Goal: Find specific page/section: Find specific page/section

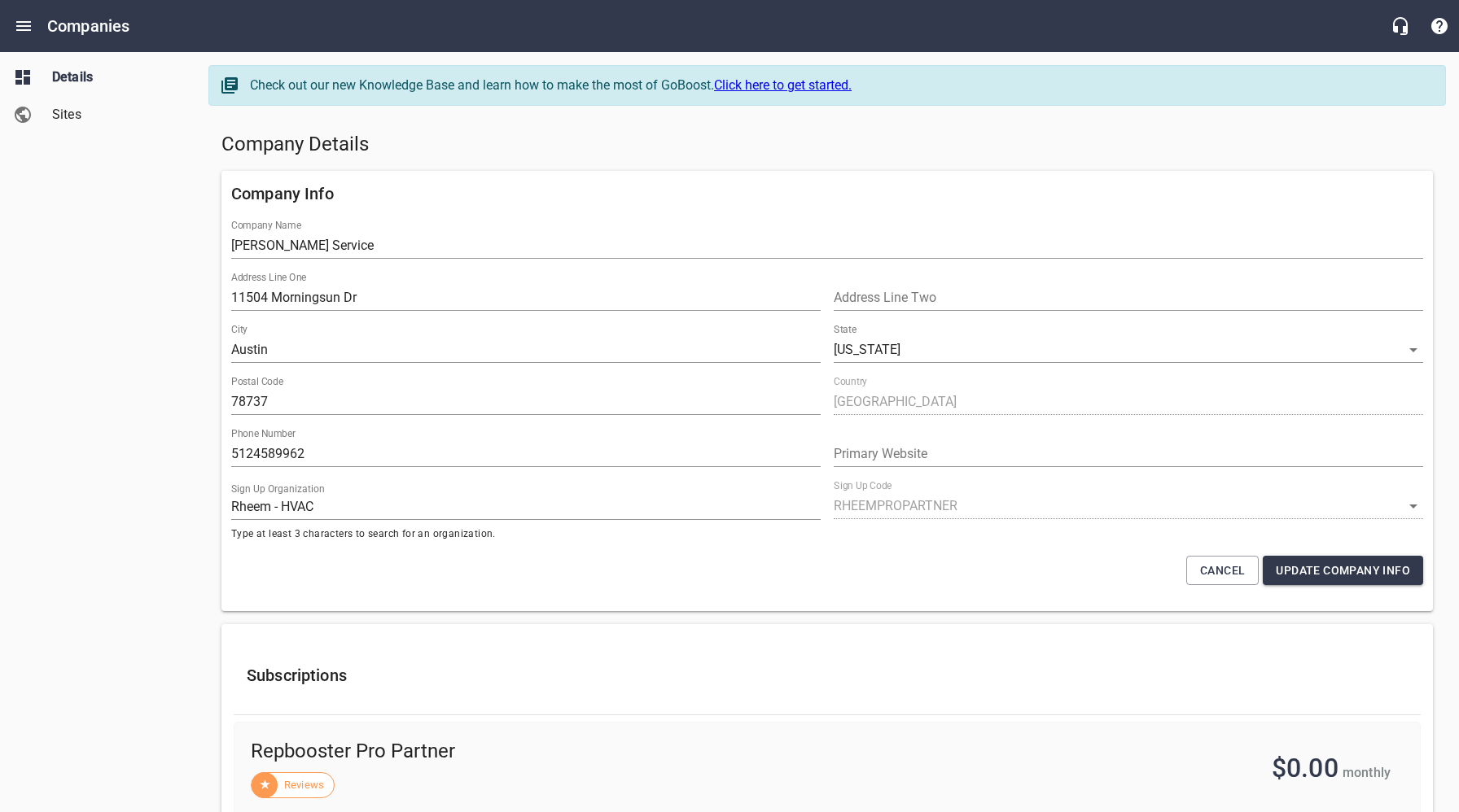
select select "[US_STATE]"
select select "62"
click at [20, 24] on icon "Open drawer" at bounding box center [24, 26] width 20 height 20
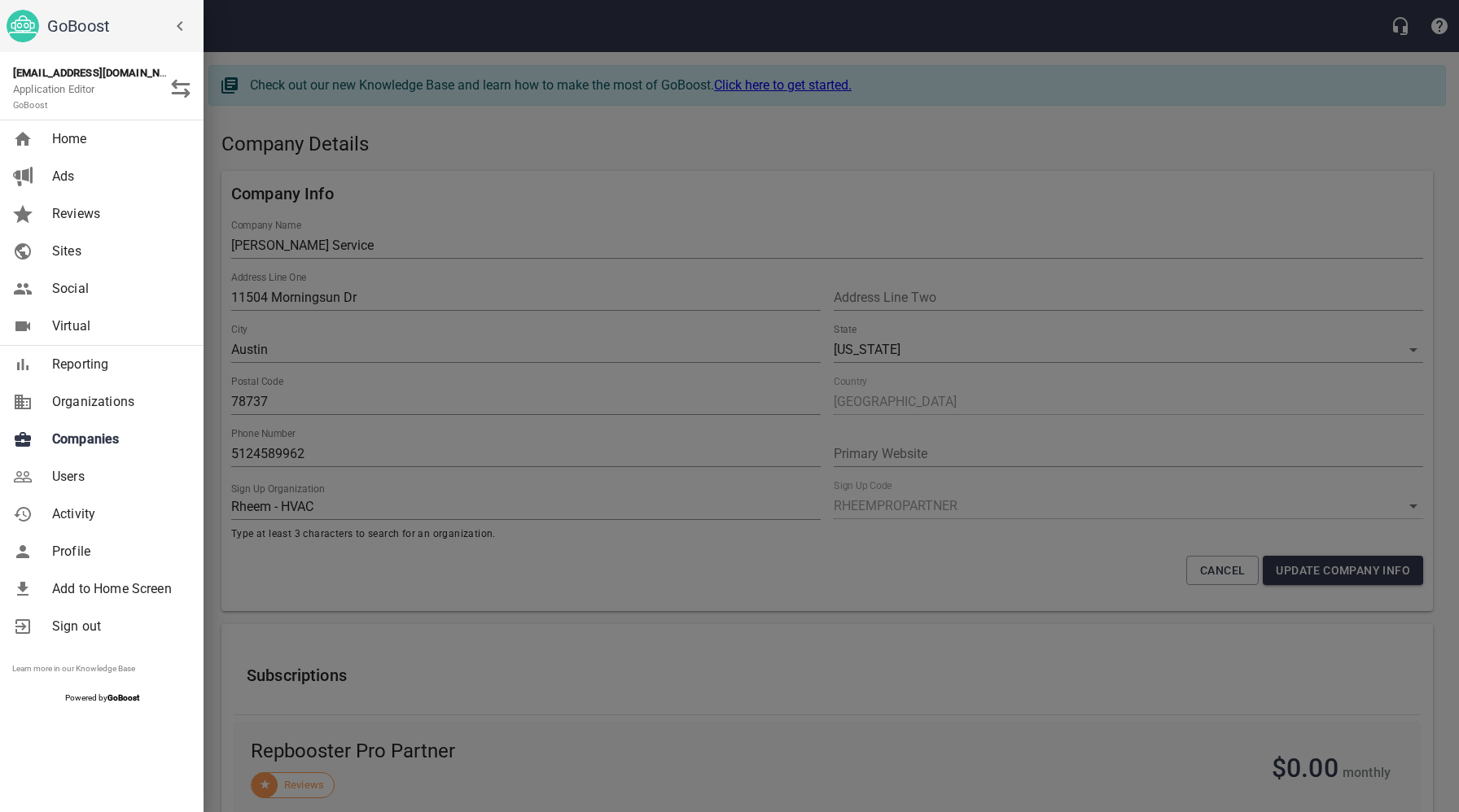
click at [97, 444] on span "Companies" at bounding box center [118, 439] width 132 height 20
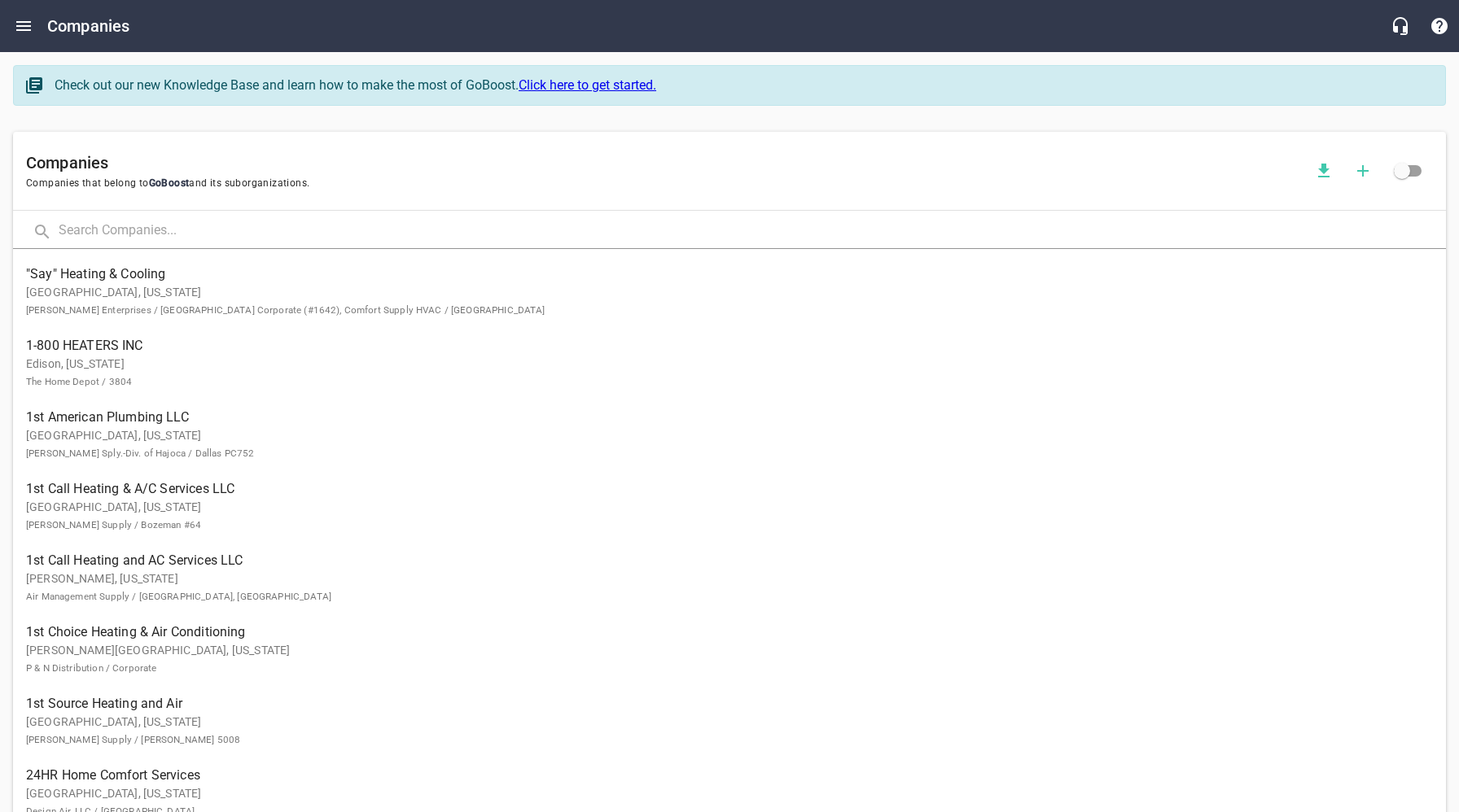
click at [232, 232] on input "text" at bounding box center [752, 231] width 1387 height 35
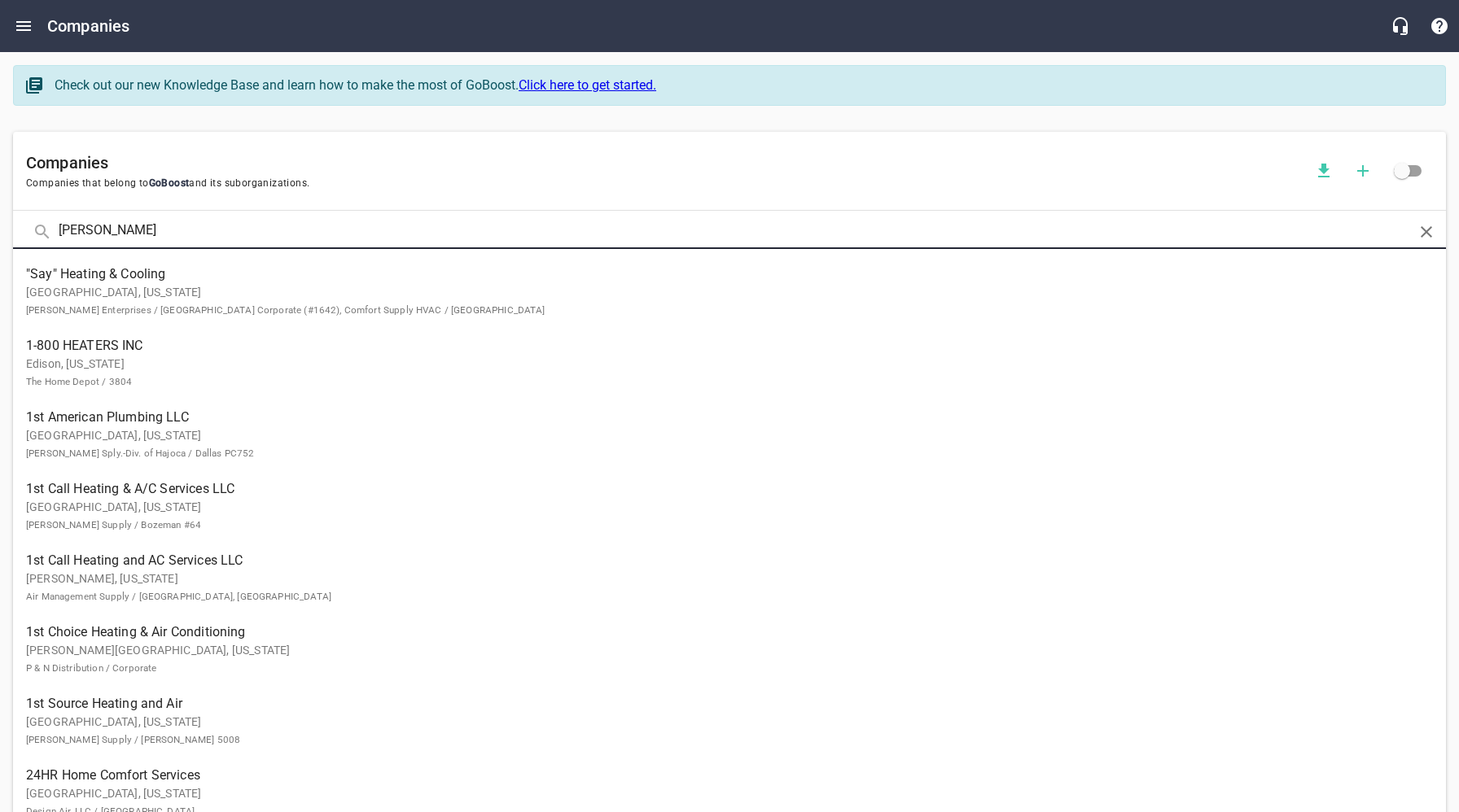
type input "[PERSON_NAME]"
click button at bounding box center [0, 0] width 0 height 0
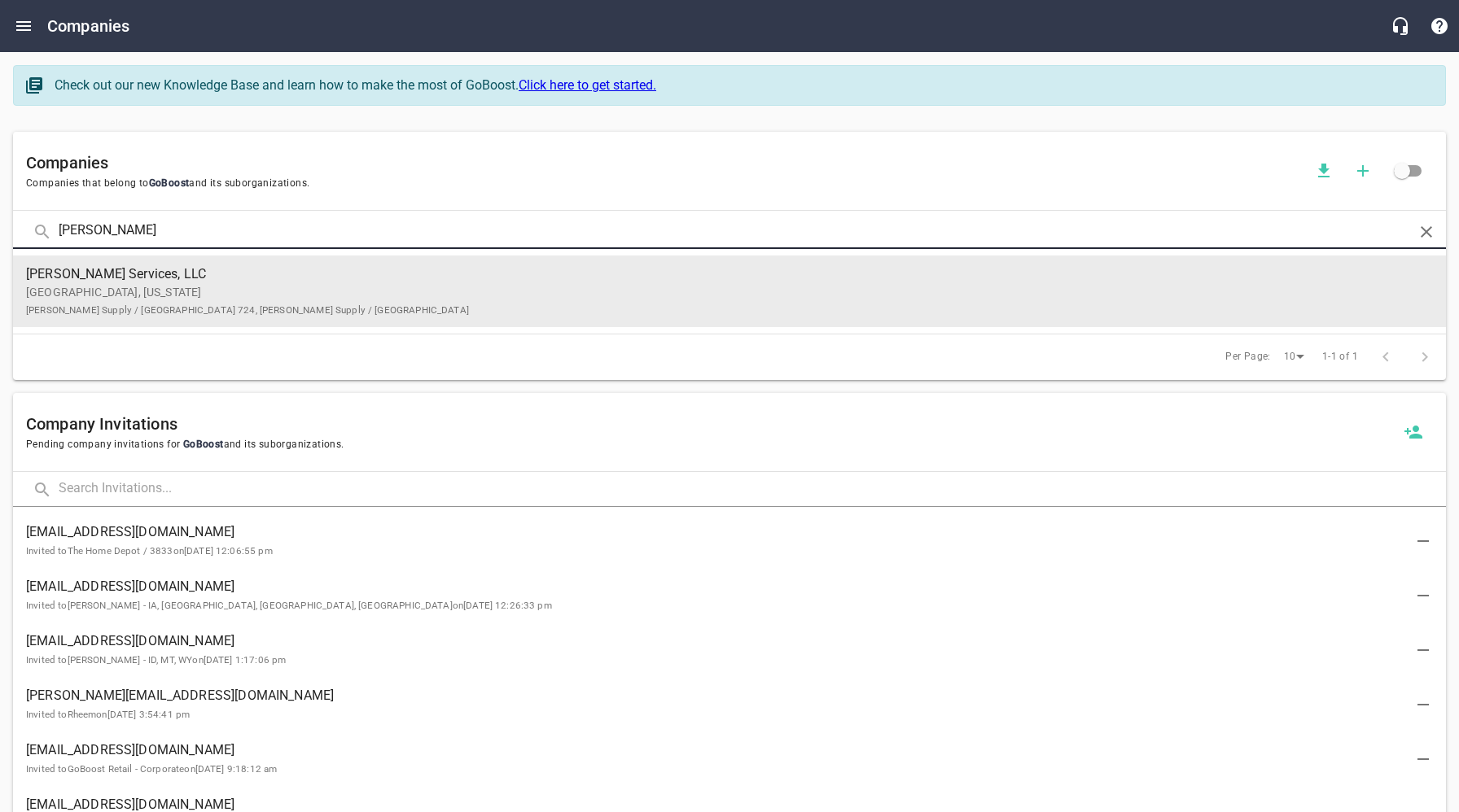
click at [238, 301] on p "[GEOGRAPHIC_DATA], [US_STATE] [PERSON_NAME] Supply / [GEOGRAPHIC_DATA] 724, [PE…" at bounding box center [717, 301] width 1381 height 35
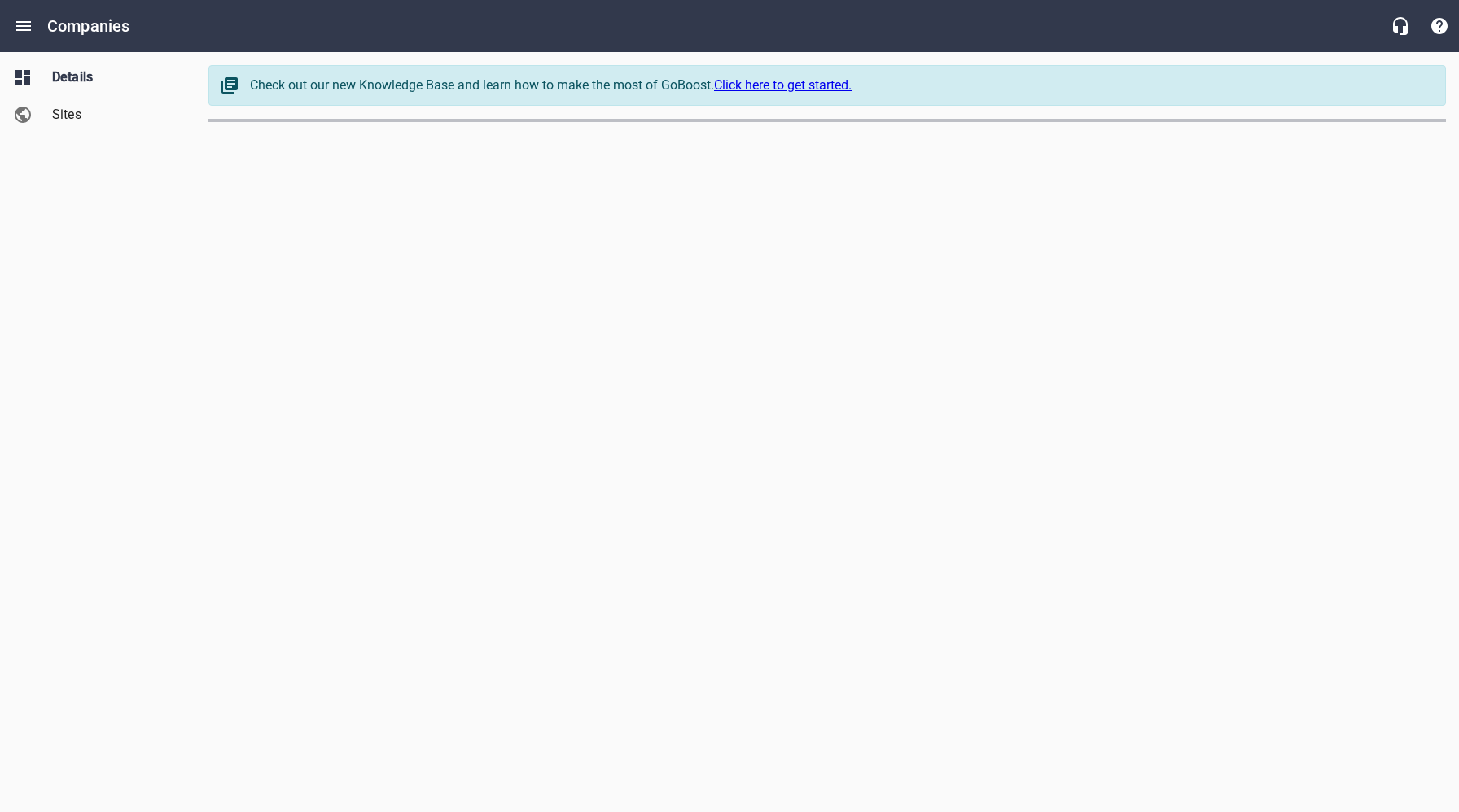
select select "[US_STATE]"
select select "63"
